Goal: Transaction & Acquisition: Download file/media

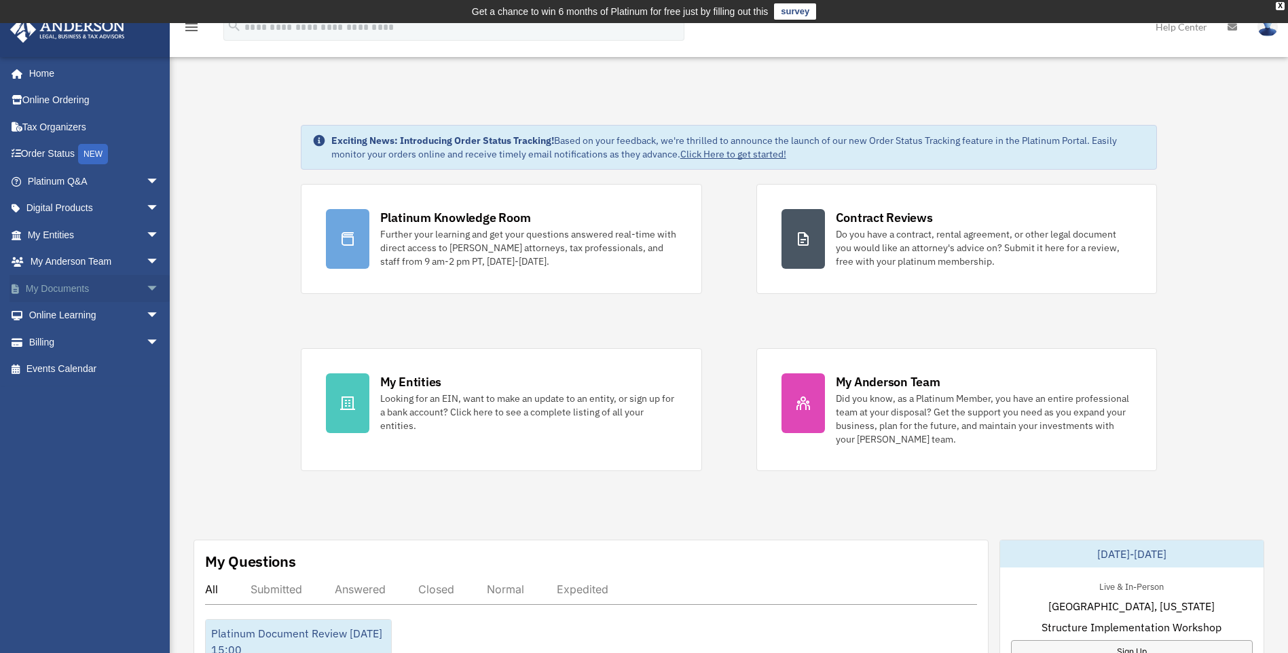
click at [64, 289] on link "My Documents arrow_drop_down" at bounding box center [95, 288] width 170 height 27
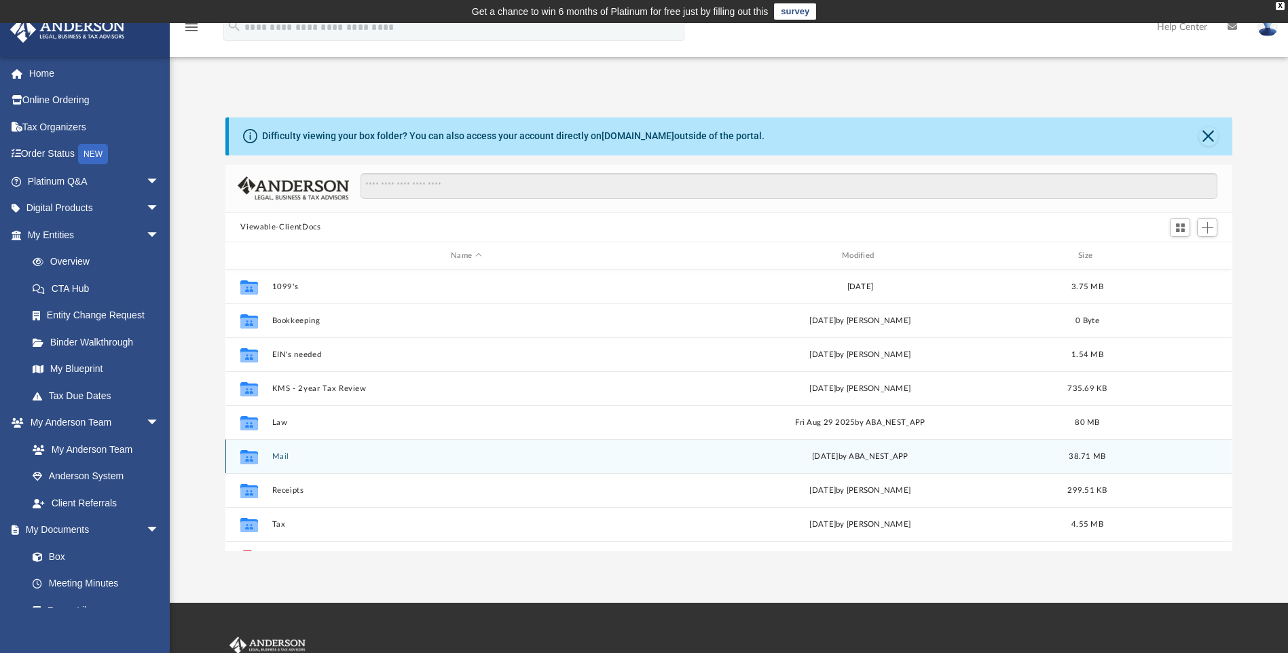
scroll to position [299, 997]
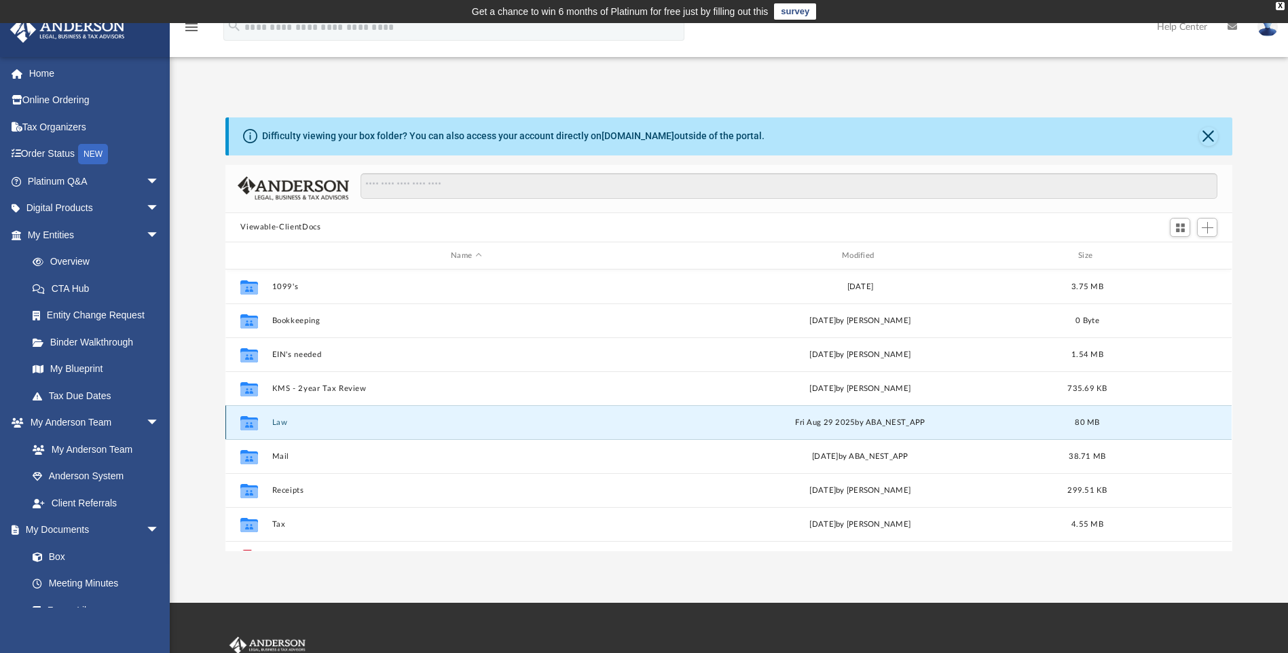
click at [281, 418] on button "Law" at bounding box center [466, 422] width 388 height 9
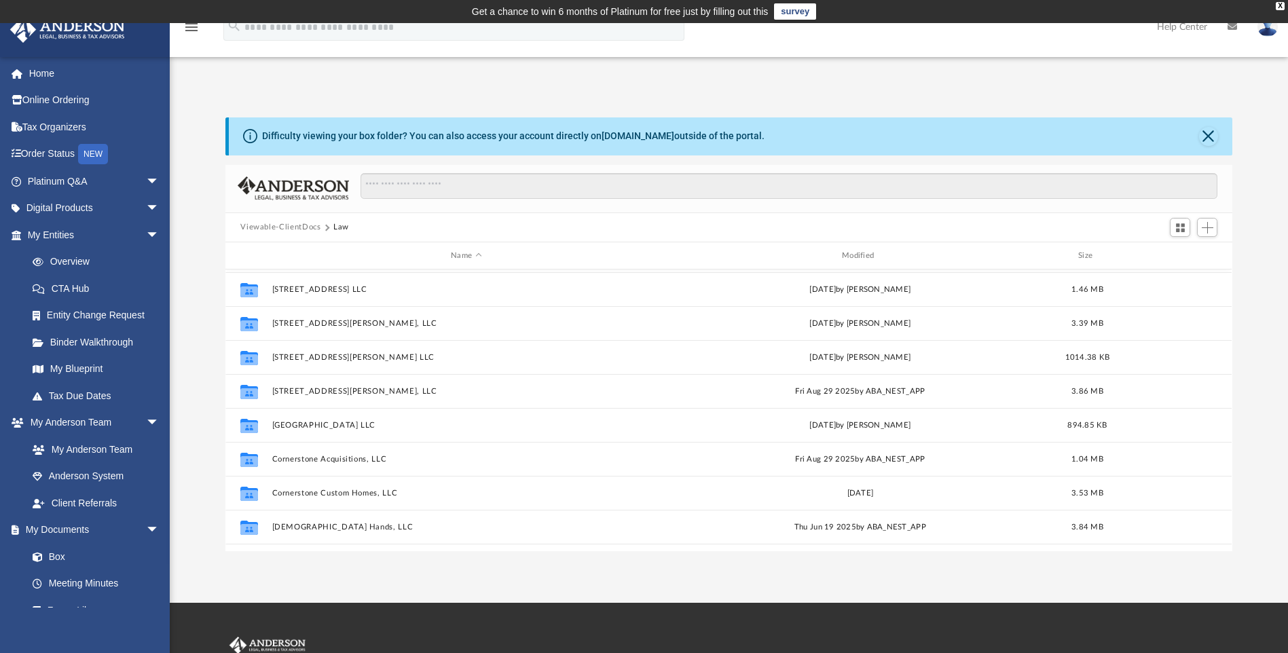
scroll to position [272, 0]
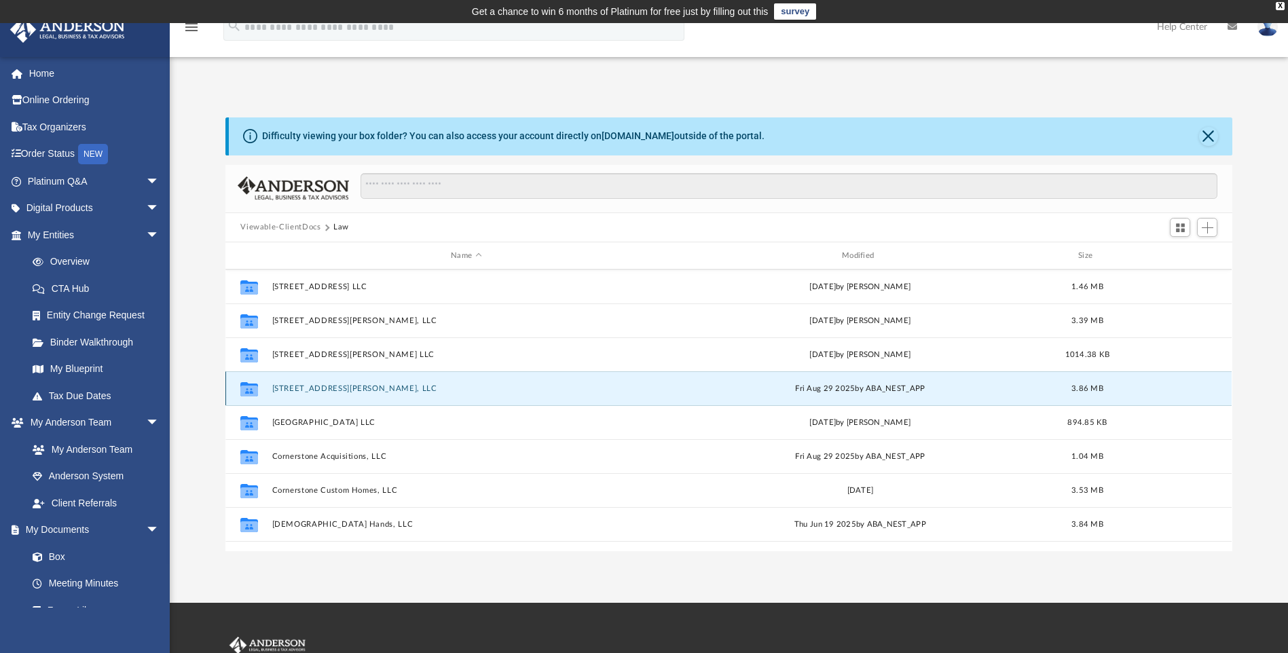
click at [316, 390] on button "[STREET_ADDRESS][PERSON_NAME], LLC" at bounding box center [466, 388] width 388 height 9
click at [316, 390] on button "855 Winn Street, LLC" at bounding box center [466, 388] width 388 height 9
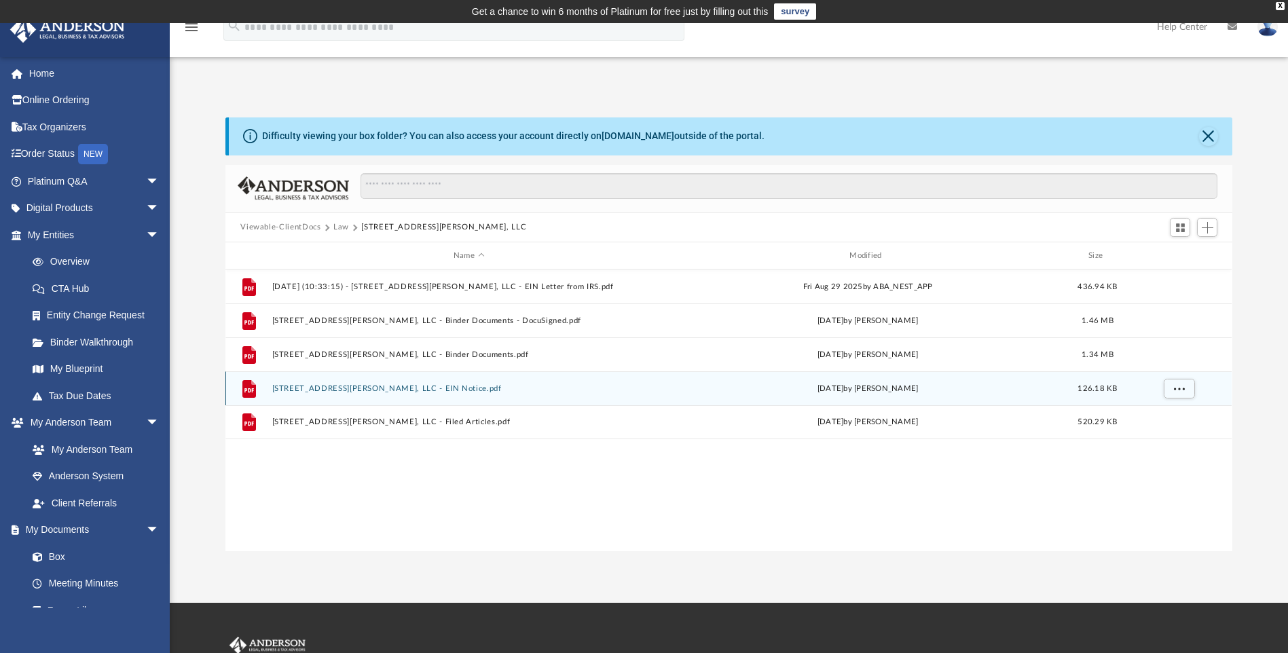
click at [379, 384] on button "855 Winn Street, LLC - EIN Notice.pdf" at bounding box center [468, 388] width 393 height 9
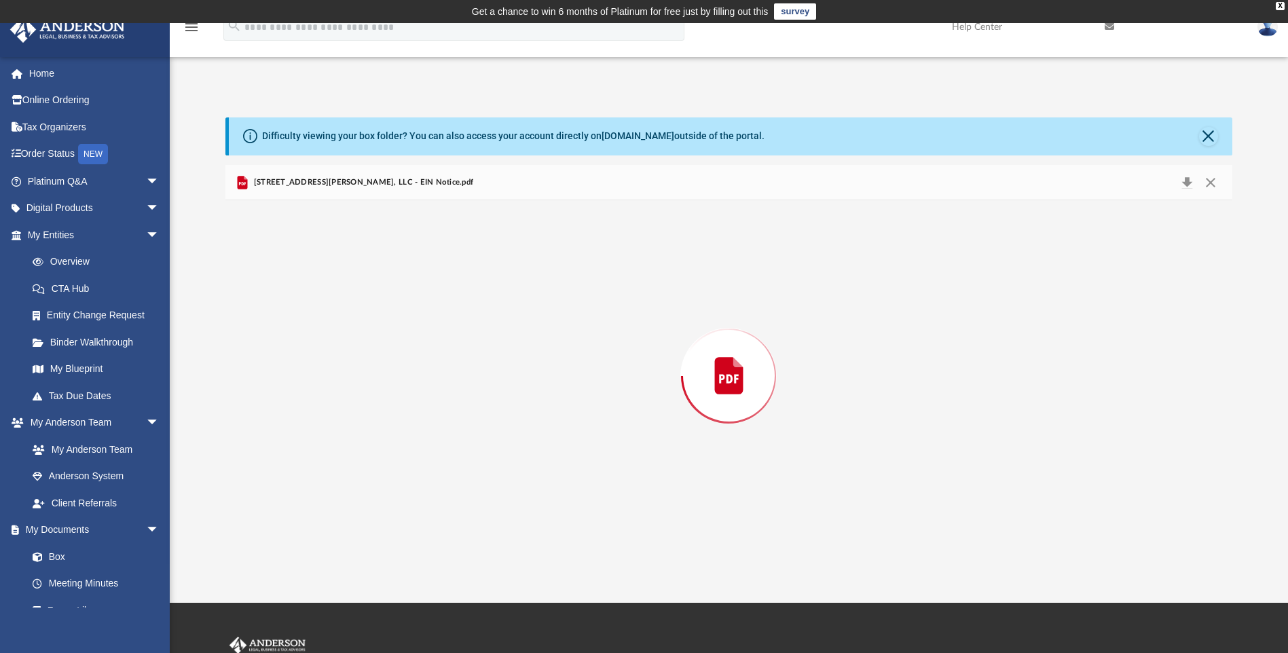
click at [379, 384] on div "Preview" at bounding box center [728, 375] width 1006 height 350
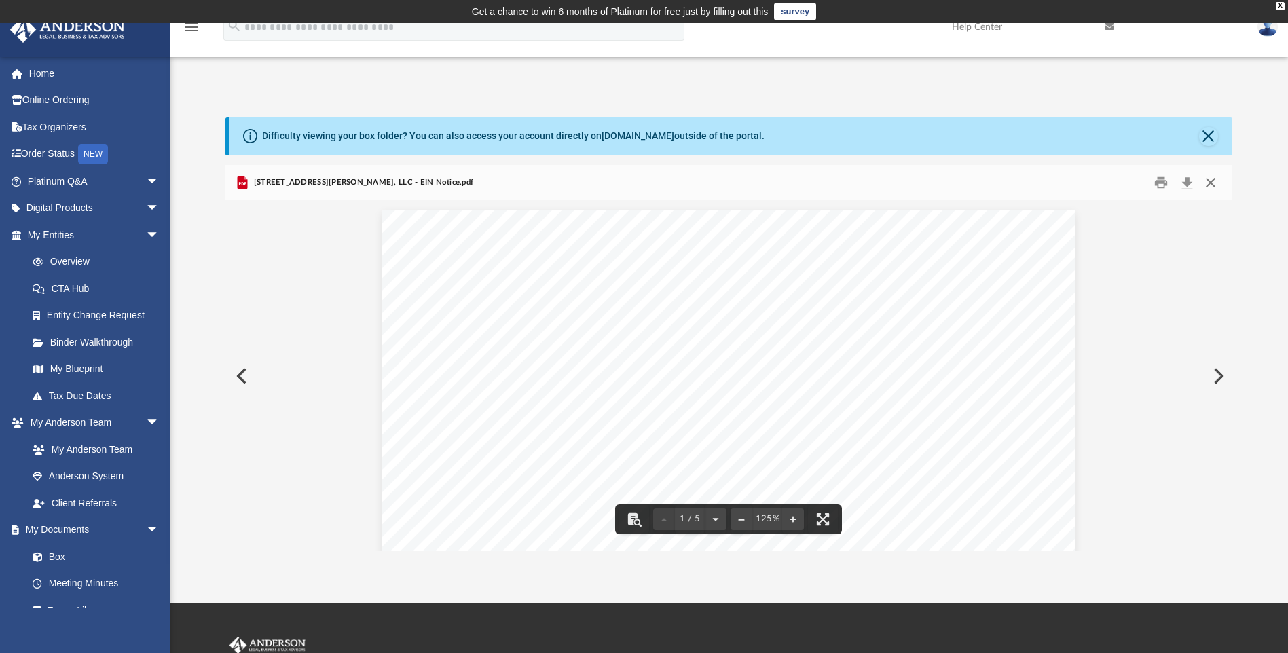
click at [1206, 187] on button "Close" at bounding box center [1210, 182] width 24 height 21
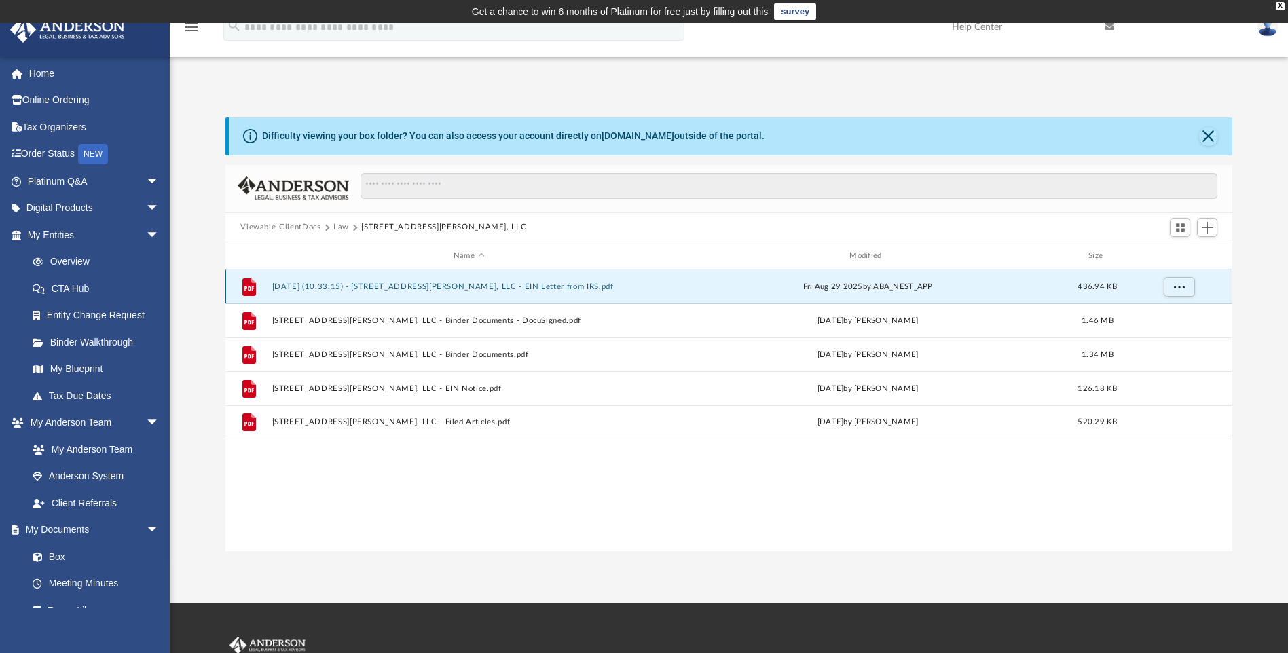
click at [495, 287] on button "2025.08.29 (10:33:15) - 855 Winn Street, LLC - EIN Letter from IRS.pdf" at bounding box center [468, 286] width 393 height 9
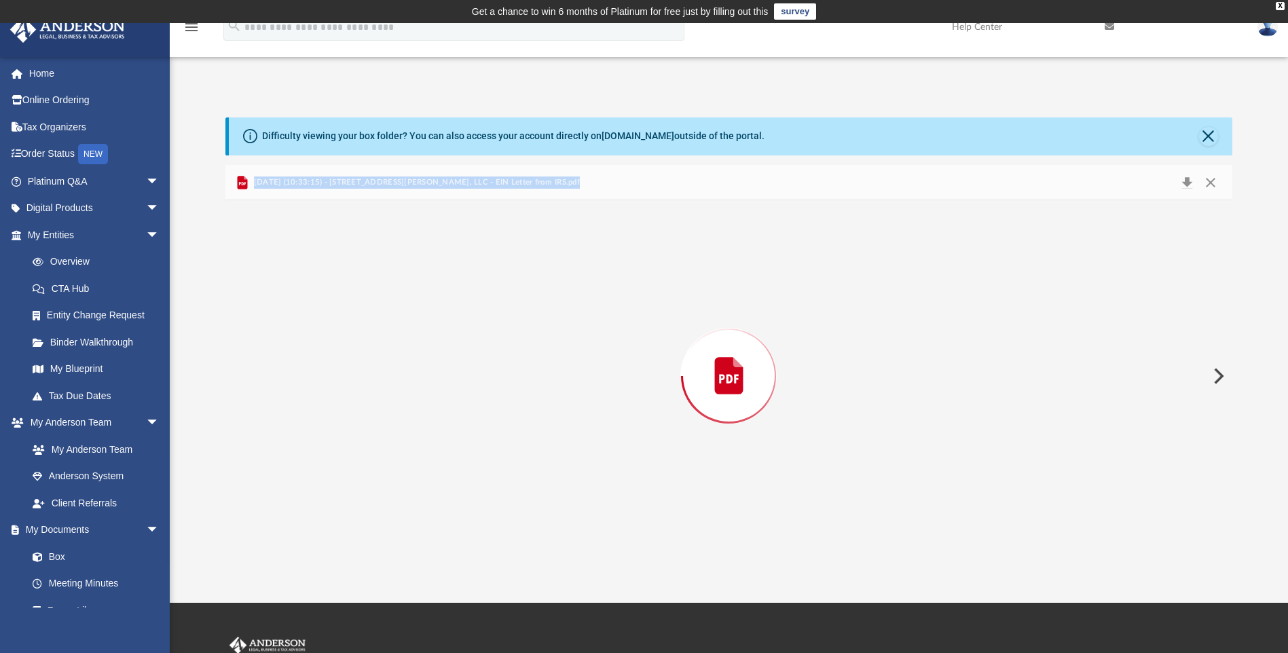
click at [496, 286] on div "Preview" at bounding box center [728, 375] width 1006 height 350
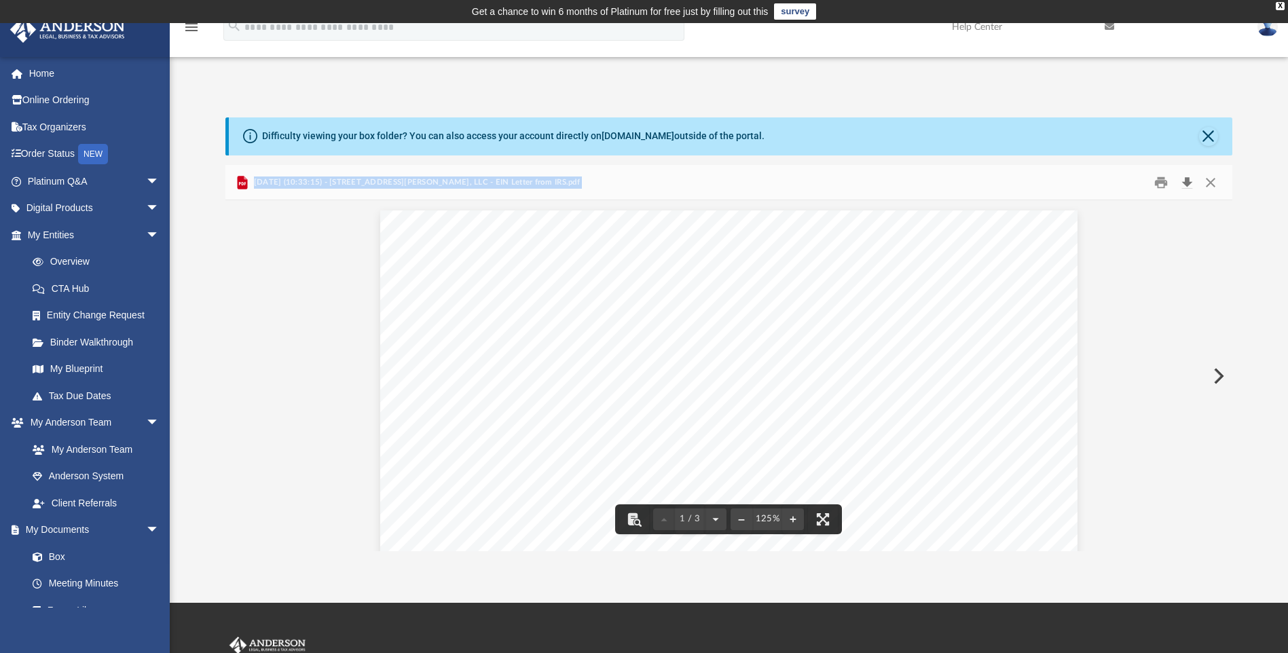
click at [1189, 183] on button "Download" at bounding box center [1186, 182] width 24 height 21
